Goal: Check status: Check status

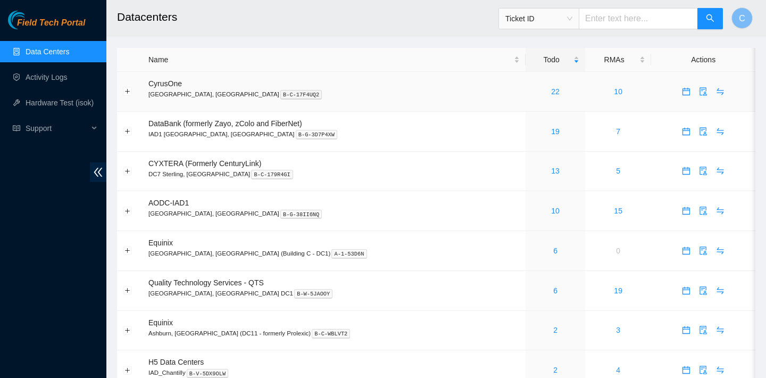
scroll to position [159, 0]
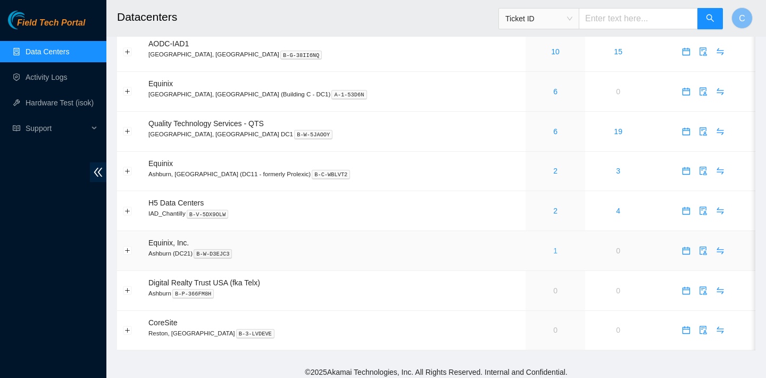
click at [553, 251] on link "1" at bounding box center [555, 250] width 4 height 9
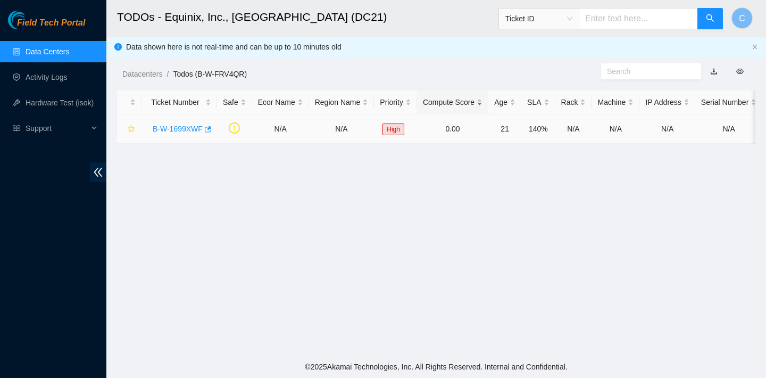
click at [198, 130] on link "B-W-1699XWF" at bounding box center [178, 128] width 50 height 9
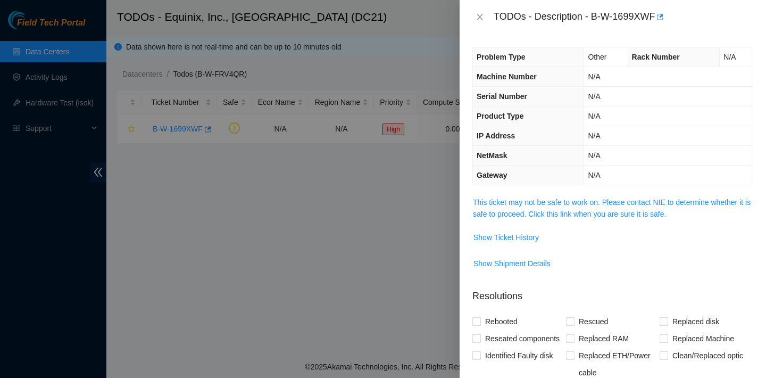
drag, startPoint x: 359, startPoint y: 191, endPoint x: 354, endPoint y: 194, distance: 5.5
click at [359, 192] on div at bounding box center [383, 189] width 766 height 378
click at [479, 16] on icon "close" at bounding box center [480, 17] width 6 height 6
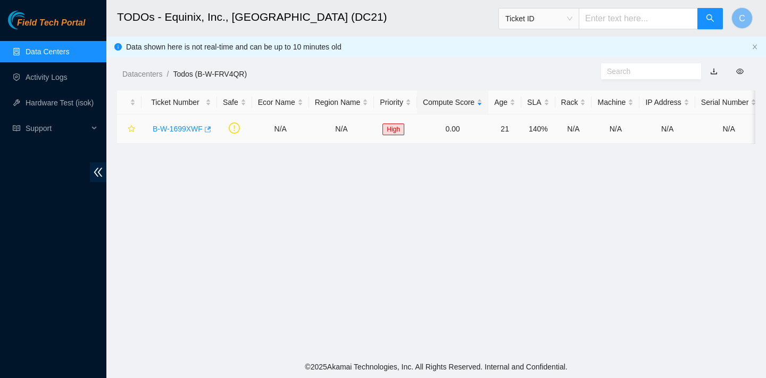
click at [211, 128] on icon "button" at bounding box center [208, 129] width 6 height 6
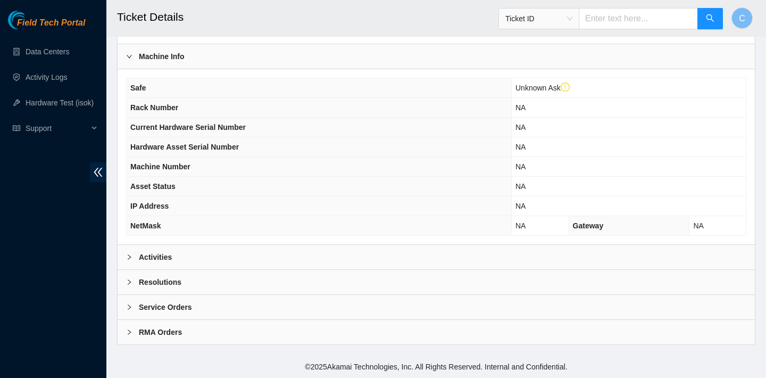
click at [276, 255] on div "Activities" at bounding box center [436, 257] width 637 height 24
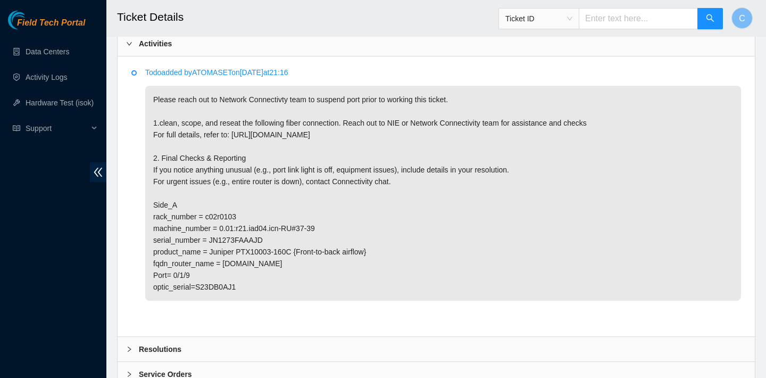
scroll to position [522, 0]
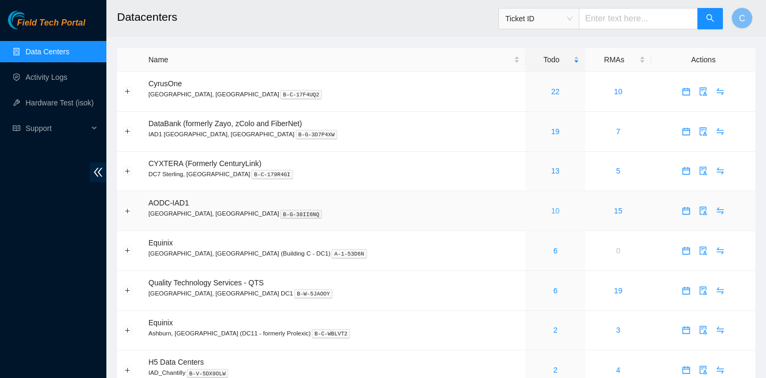
click at [551, 207] on link "10" at bounding box center [555, 210] width 9 height 9
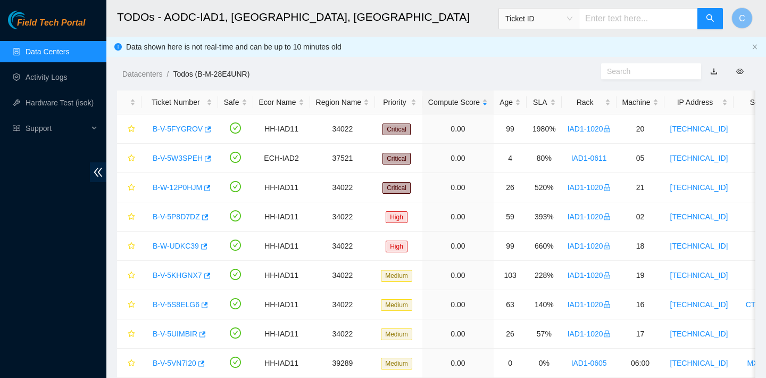
click at [26, 47] on link "Data Centers" at bounding box center [48, 51] width 44 height 9
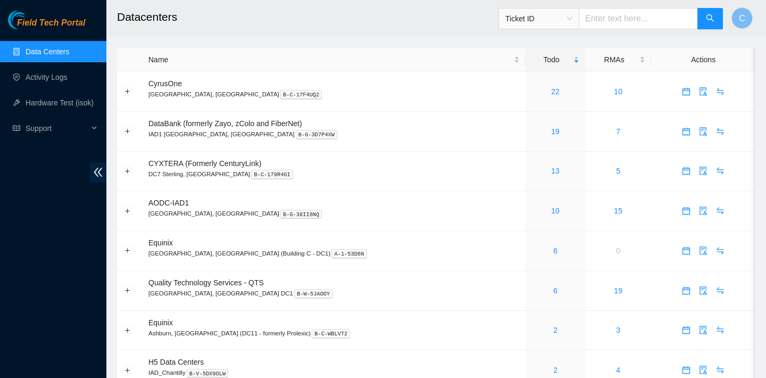
click at [611, 16] on input "text" at bounding box center [638, 18] width 119 height 21
paste input "B-W-13LD6XA"
type input "B-W-13LD6XA"
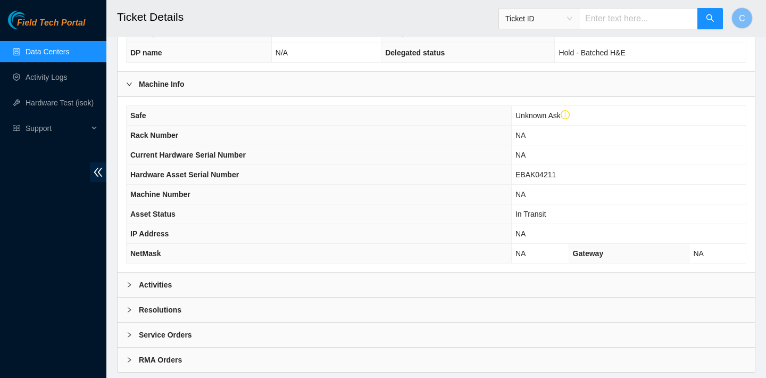
click at [480, 285] on div "Activities" at bounding box center [436, 284] width 637 height 24
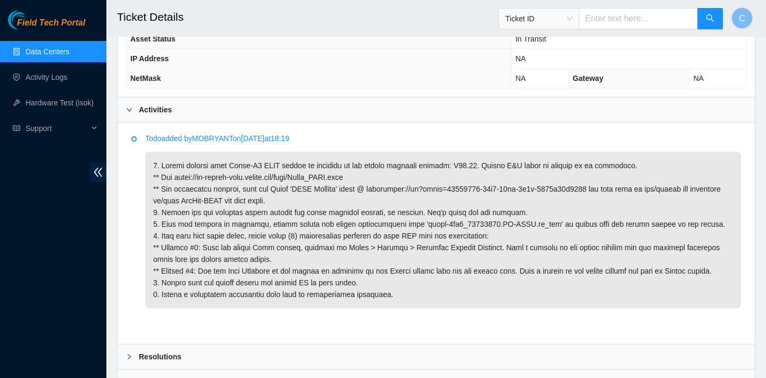
scroll to position [531, 0]
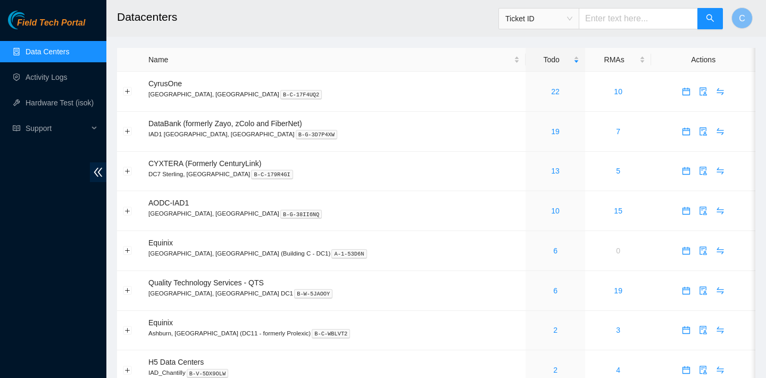
click at [629, 15] on input "text" at bounding box center [638, 18] width 119 height 21
paste input "B-W-13LD6YY"
type input "B-W-13LD6YY"
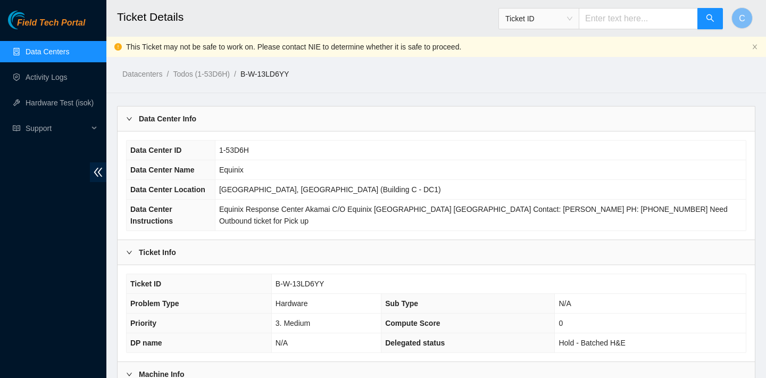
scroll to position [318, 0]
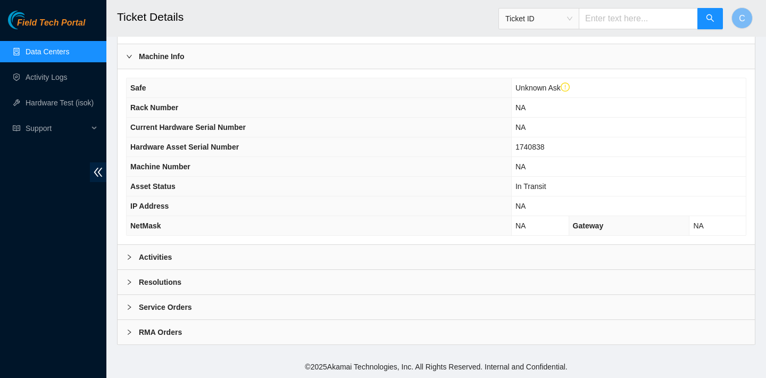
click at [429, 257] on div "Activities" at bounding box center [436, 257] width 637 height 24
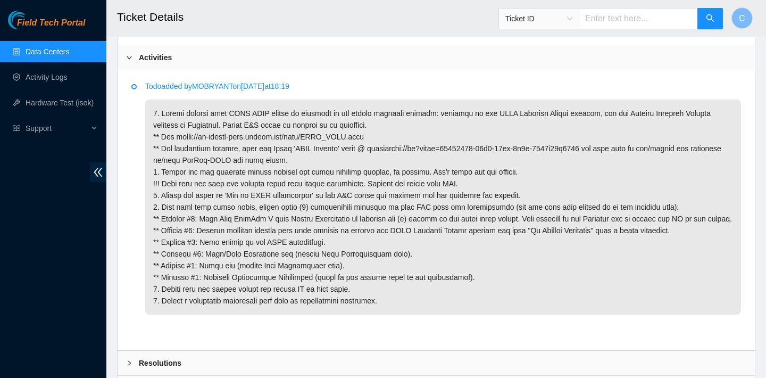
scroll to position [610, 0]
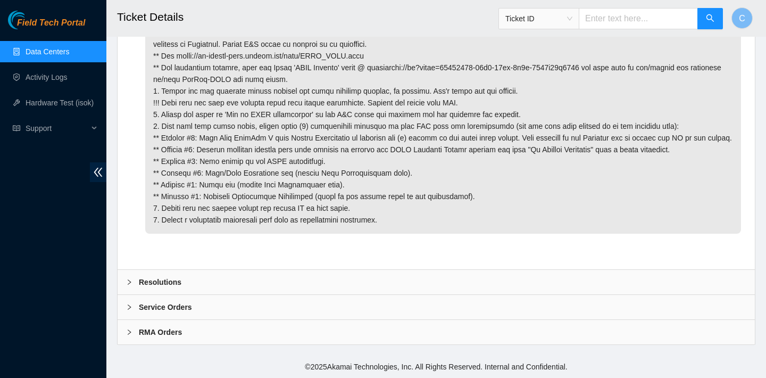
click at [589, 280] on div "Resolutions" at bounding box center [436, 282] width 637 height 24
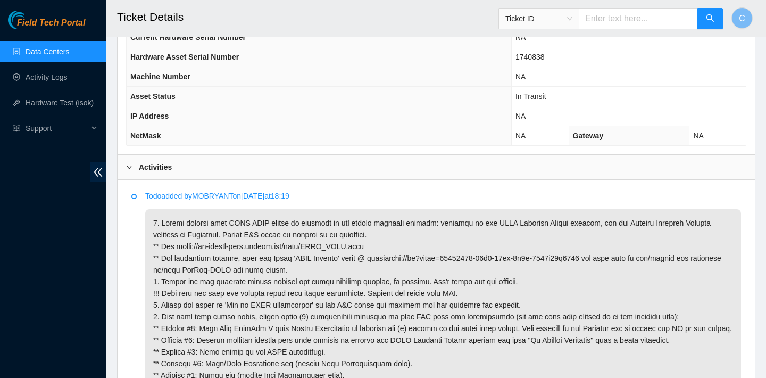
scroll to position [332, 0]
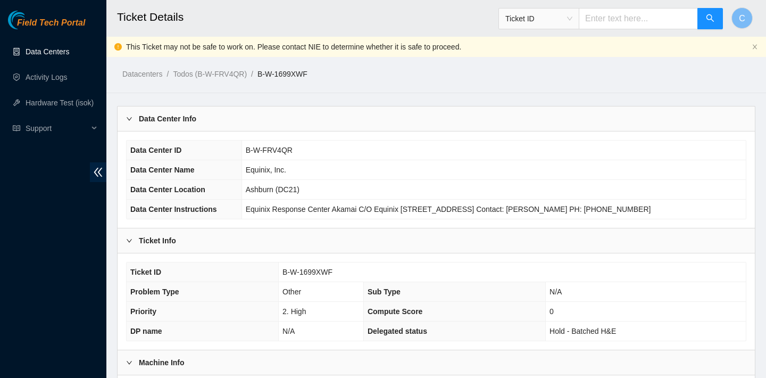
scroll to position [522, 0]
